Goal: Find specific fact: Find specific fact

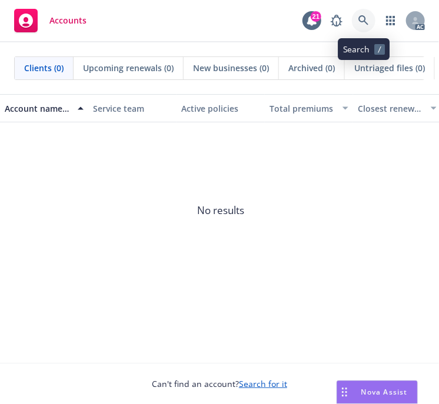
click at [365, 19] on icon at bounding box center [363, 20] width 10 height 10
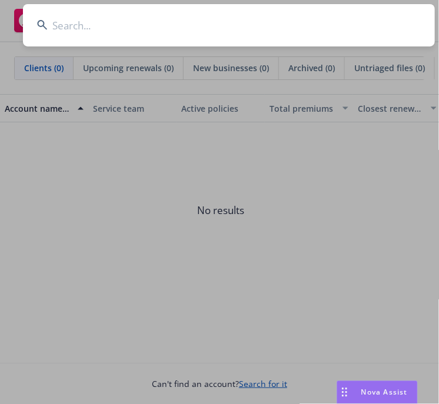
type input "[PERSON_NAME] Valley Players"
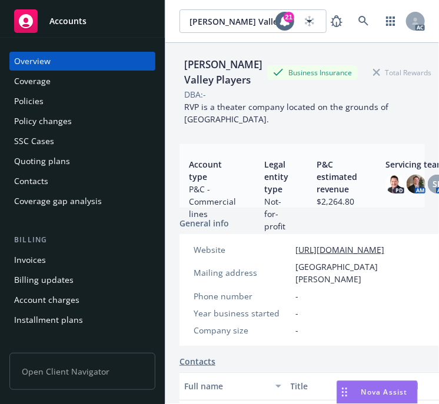
click at [29, 100] on div "Policies" at bounding box center [28, 101] width 29 height 19
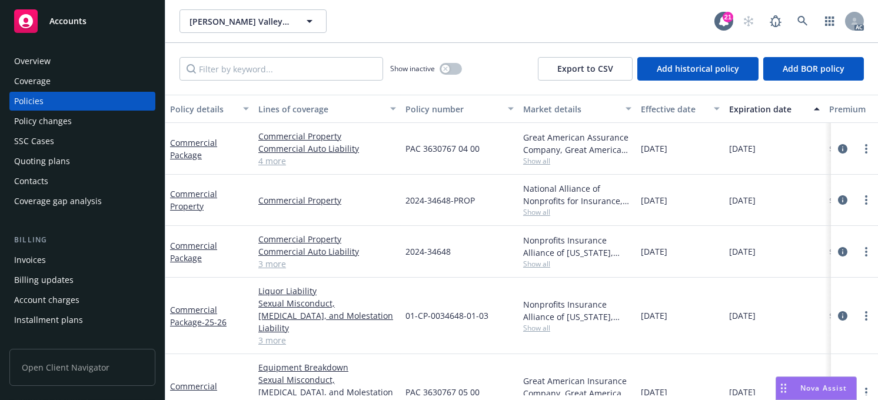
click at [438, 107] on div "Effective date" at bounding box center [674, 109] width 66 height 12
click at [438, 109] on div "Effective date" at bounding box center [674, 109] width 66 height 12
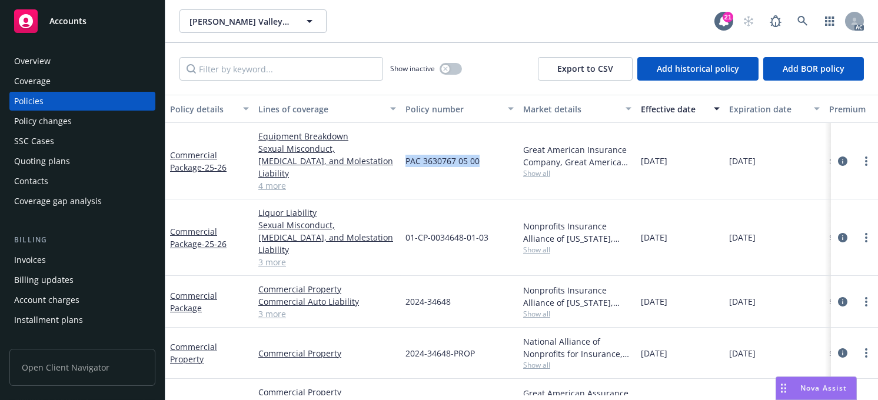
drag, startPoint x: 481, startPoint y: 155, endPoint x: 403, endPoint y: 154, distance: 77.7
click at [403, 154] on div "PAC 3630767 05 00" at bounding box center [460, 161] width 118 height 77
copy span "PAC 3630767 05 00"
